Goal: Information Seeking & Learning: Check status

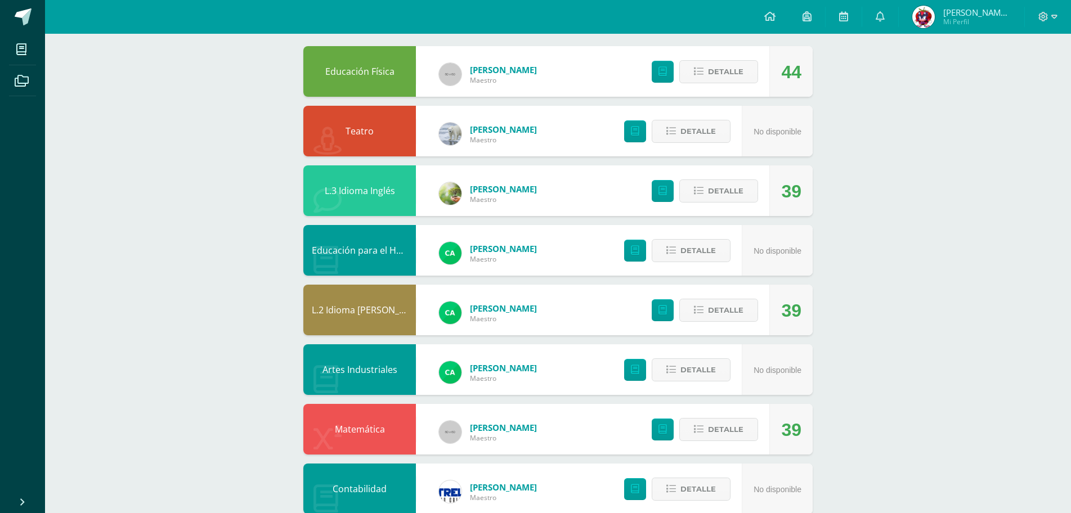
scroll to position [9, 0]
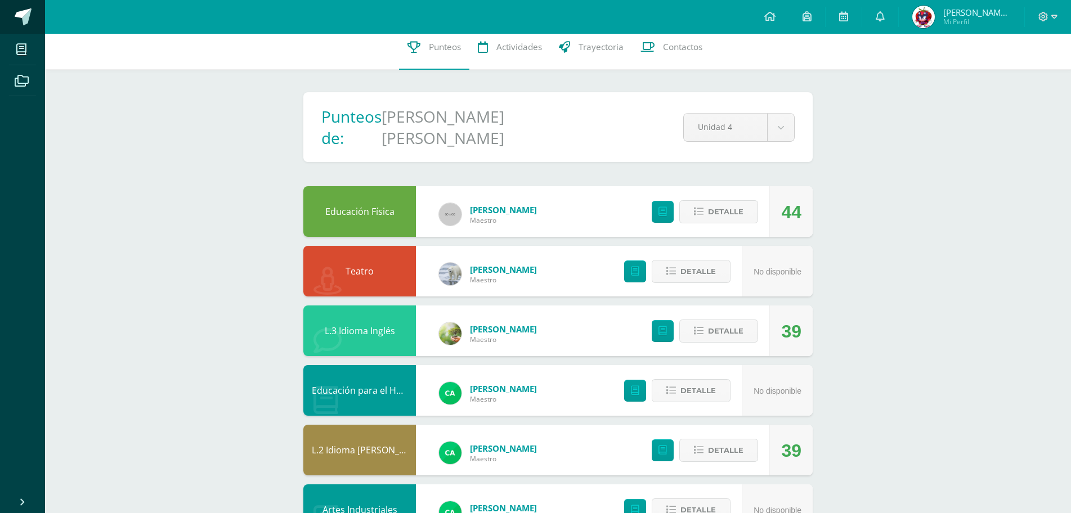
click at [32, 27] on link at bounding box center [22, 17] width 45 height 34
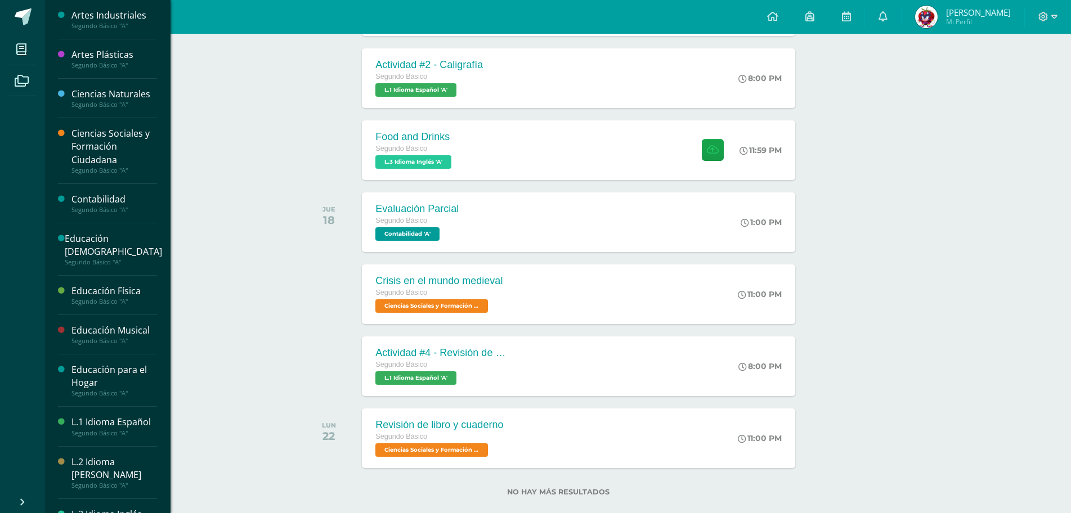
scroll to position [337, 0]
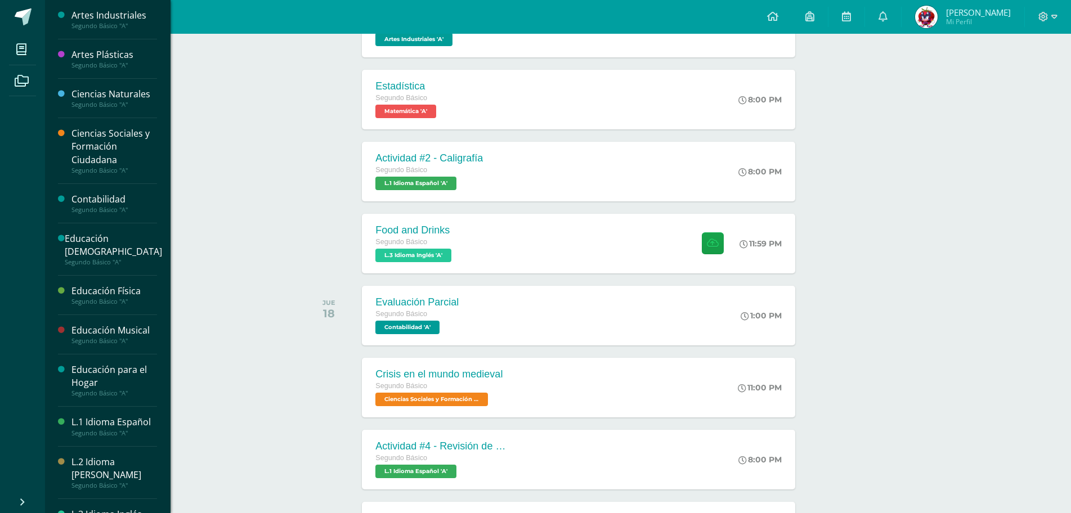
click at [874, 259] on div "Actividades recientes y próximas Tablero Pendientes de entrega Entregadas todas…" at bounding box center [558, 217] width 1026 height 816
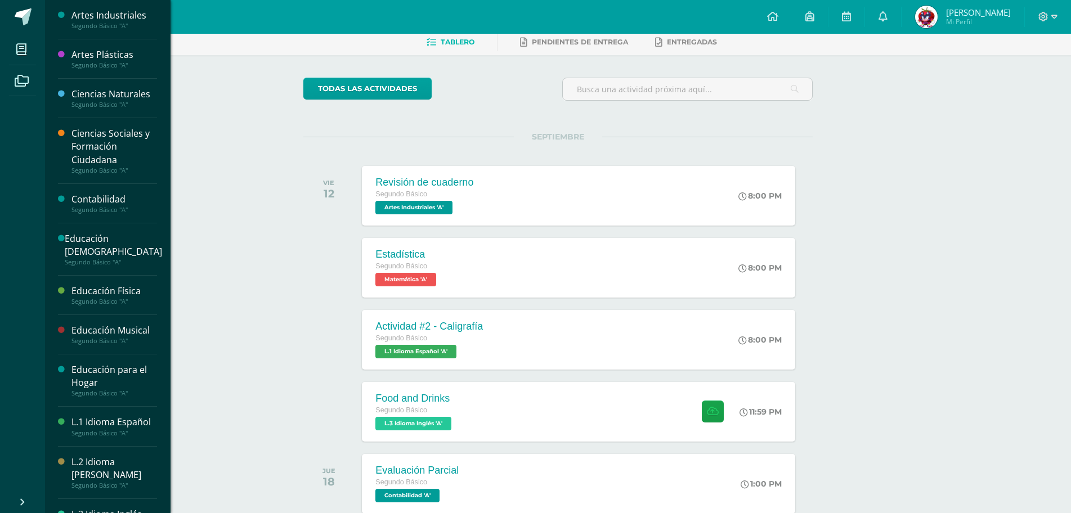
scroll to position [56, 0]
click at [834, 241] on div "todas las Actividades No tienes actividades Échale un vistazo a los demás perío…" at bounding box center [558, 425] width 554 height 739
click at [991, 8] on span "[PERSON_NAME]" at bounding box center [978, 12] width 65 height 11
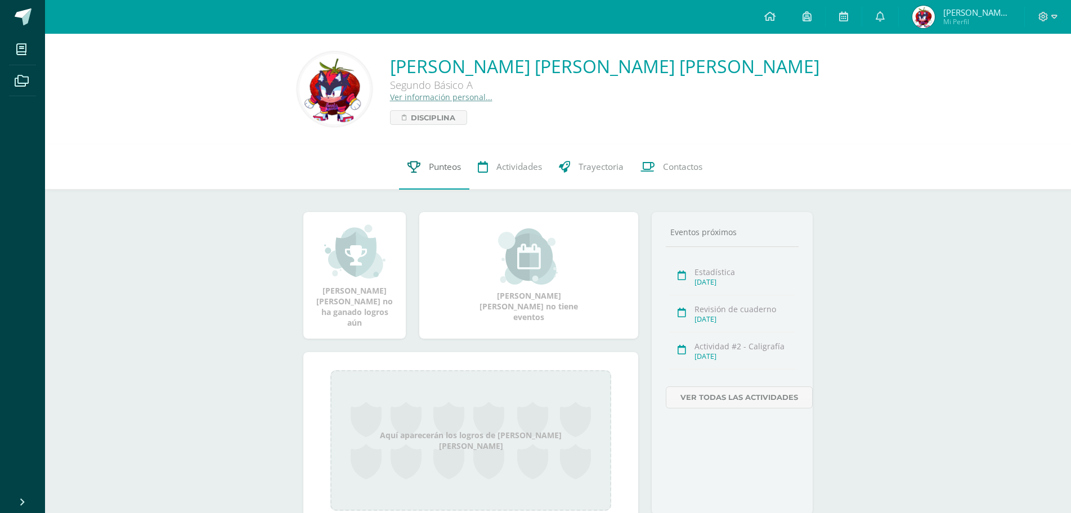
click at [442, 166] on span "Punteos" at bounding box center [445, 167] width 32 height 12
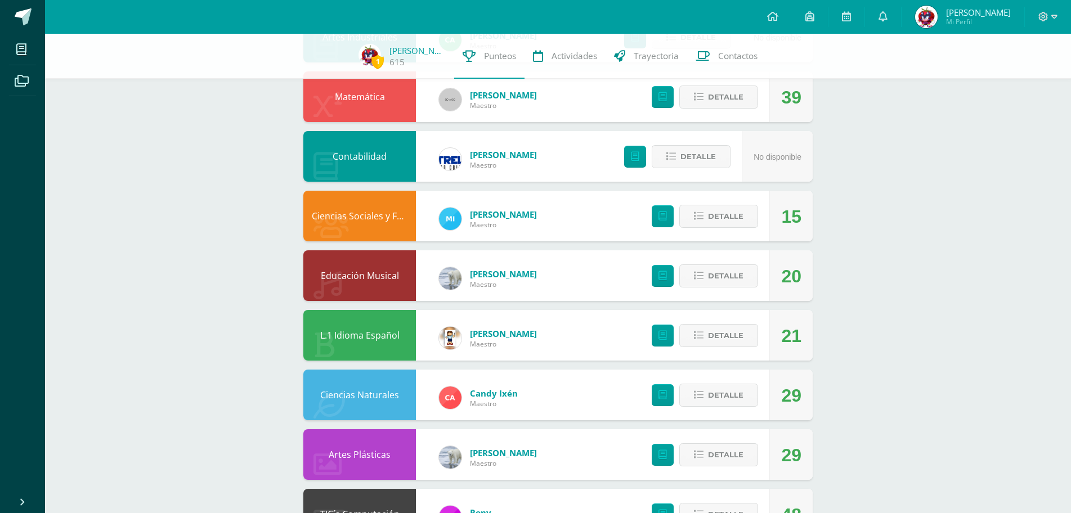
scroll to position [459, 0]
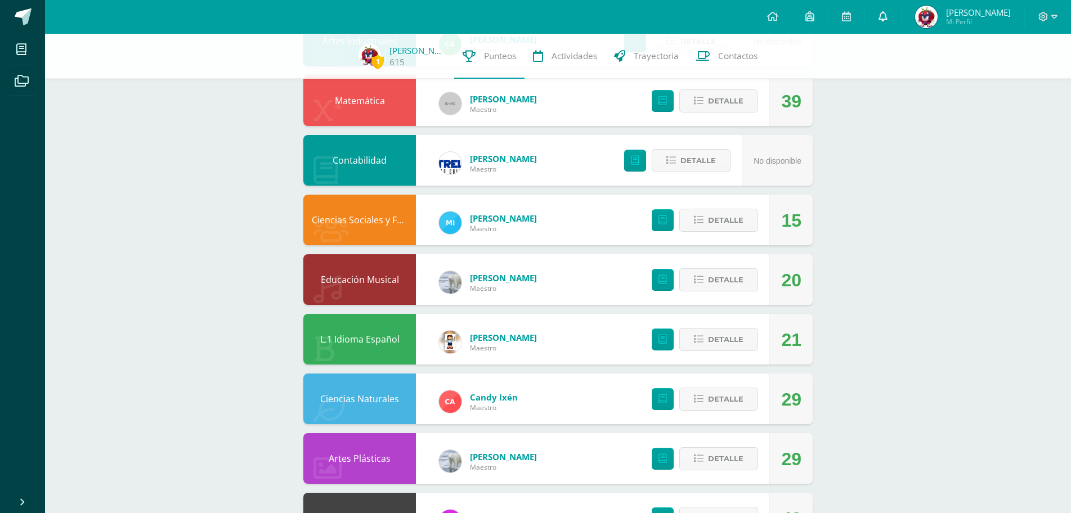
click at [881, 12] on icon at bounding box center [882, 16] width 9 height 10
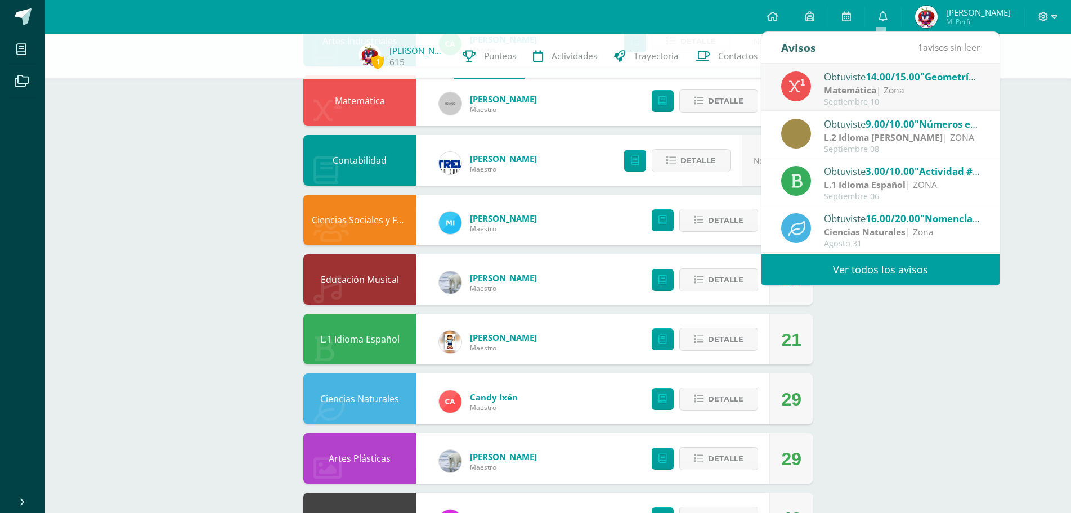
click at [914, 83] on span "14.00/15.00" at bounding box center [892, 76] width 55 height 13
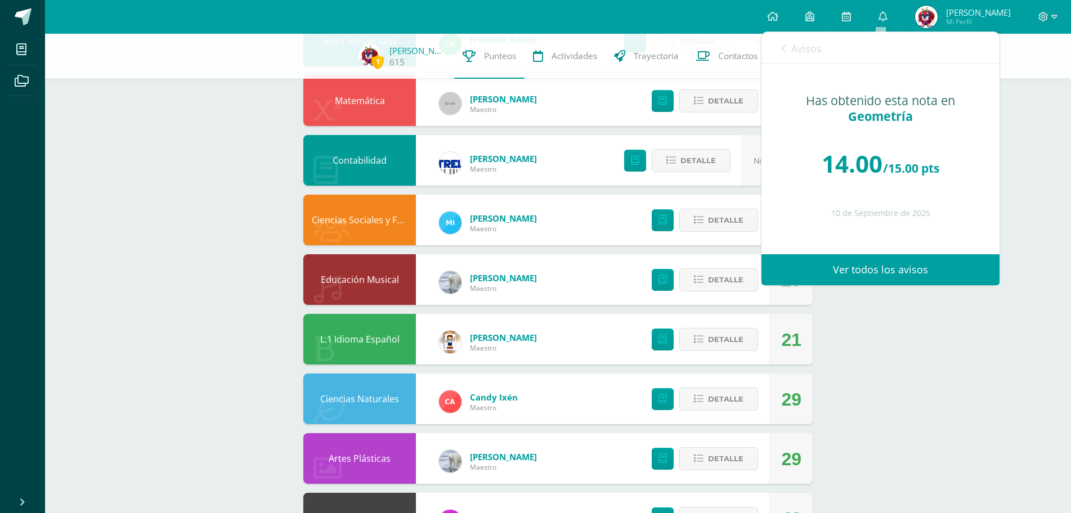
click at [794, 51] on span "Avisos" at bounding box center [806, 49] width 30 height 14
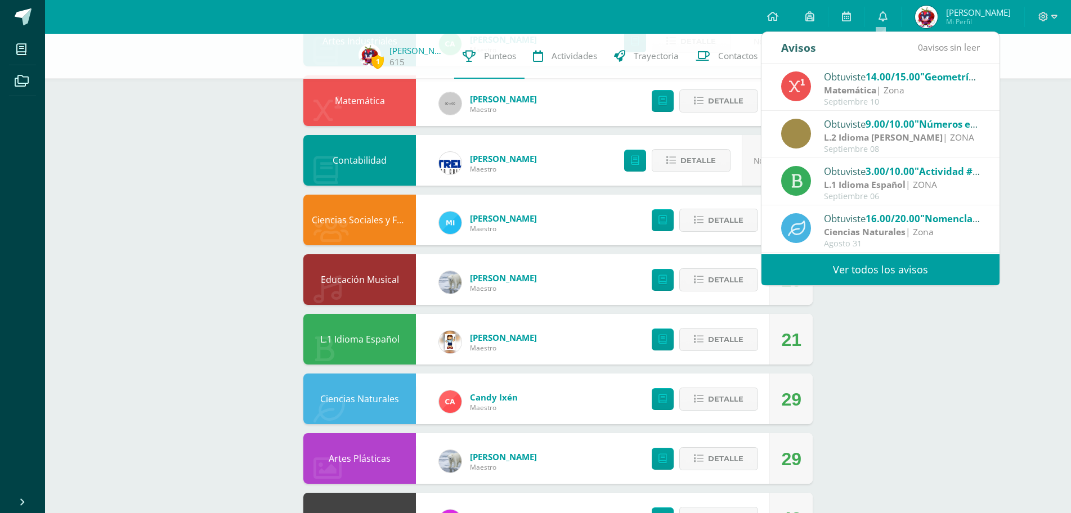
scroll to position [187, 0]
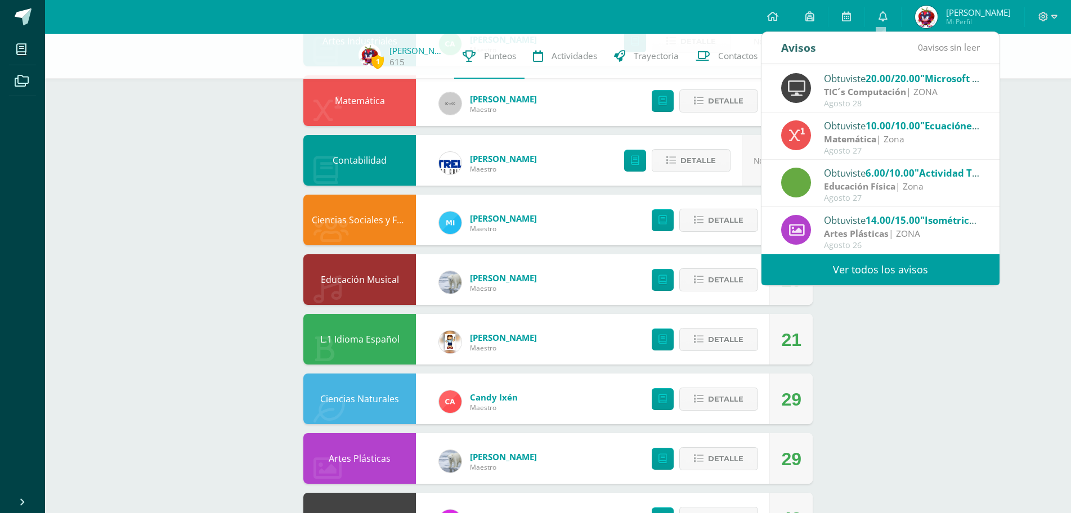
click at [1064, 195] on div "1 [PERSON_NAME] 615 Punteos Actividades Trayectoria Contactos Pendiente Punteos…" at bounding box center [558, 100] width 1026 height 1051
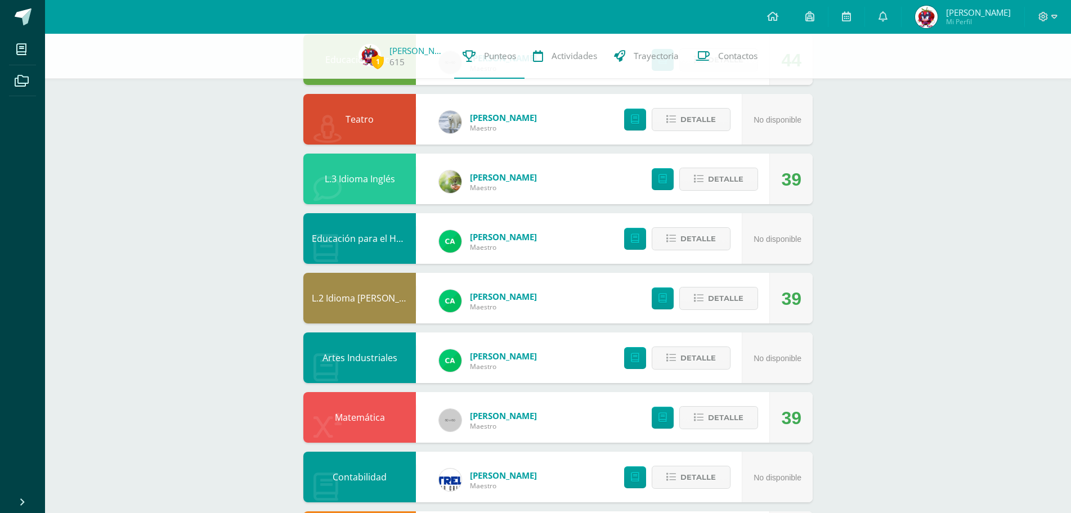
scroll to position [65, 0]
